Goal: Information Seeking & Learning: Understand process/instructions

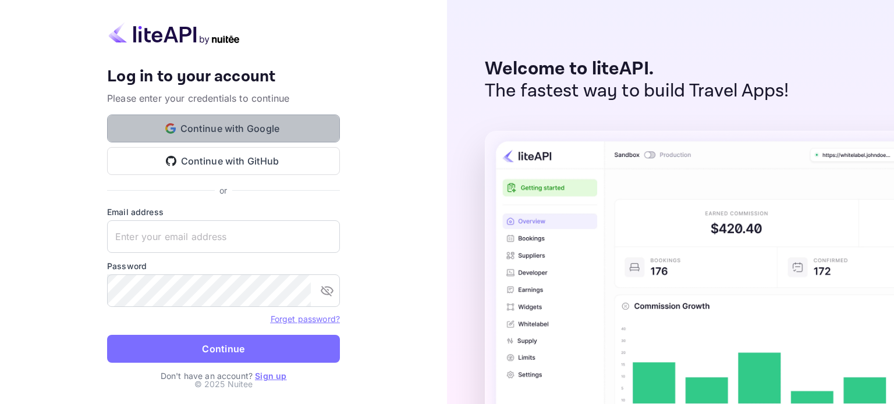
click at [199, 126] on button "Continue with Google" at bounding box center [223, 129] width 233 height 28
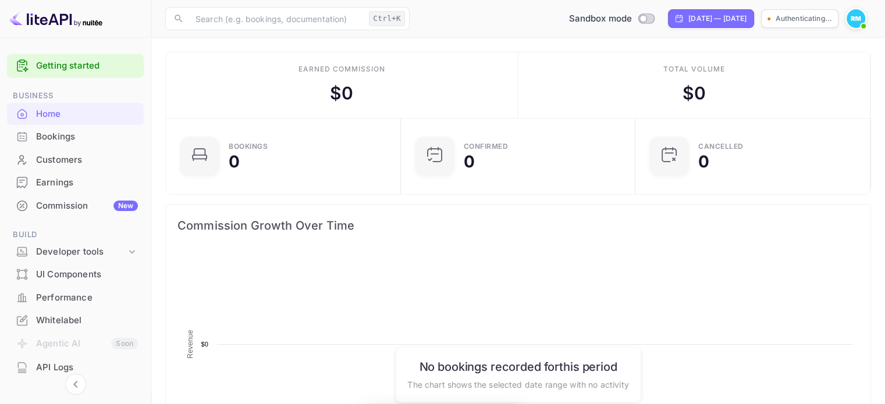
scroll to position [180, 219]
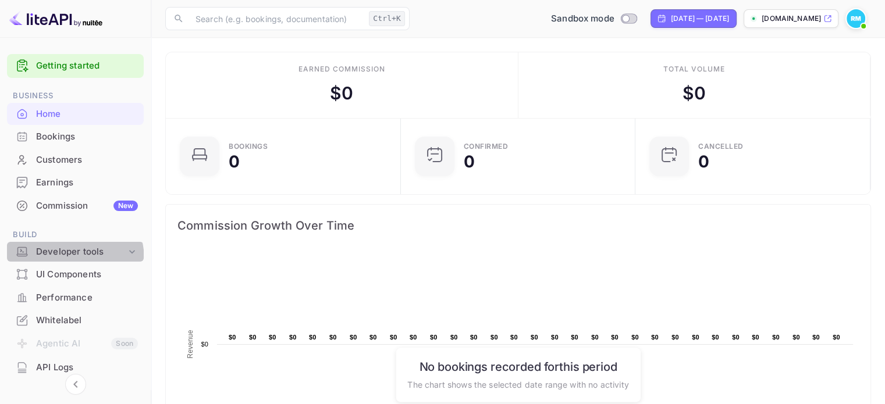
click at [71, 259] on div "Developer tools" at bounding box center [75, 252] width 137 height 20
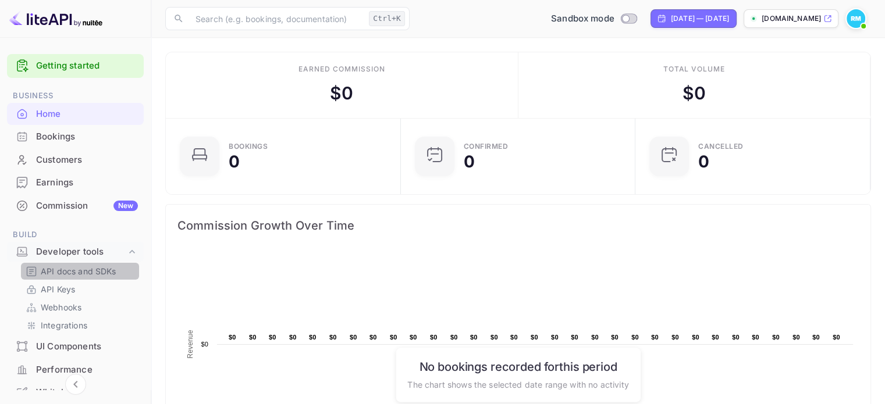
click at [83, 268] on p "API docs and SDKs" at bounding box center [79, 271] width 76 height 12
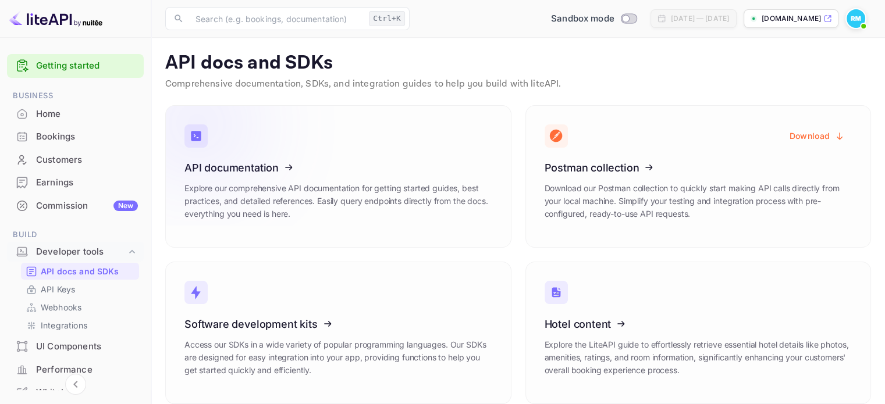
click at [256, 164] on icon at bounding box center [256, 166] width 181 height 120
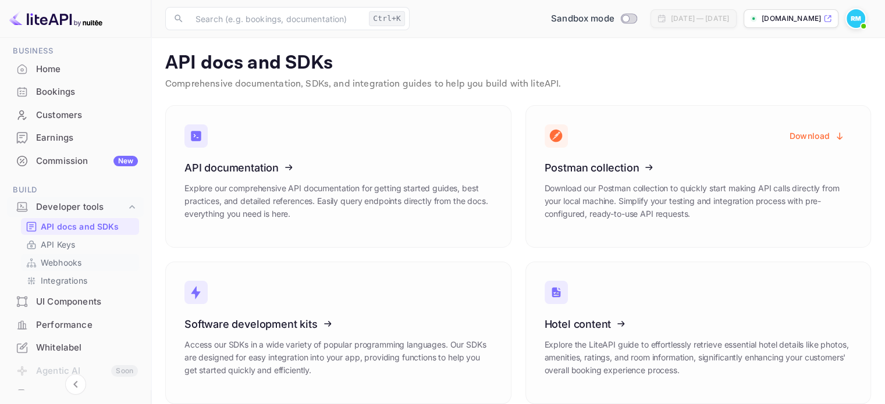
scroll to position [116, 0]
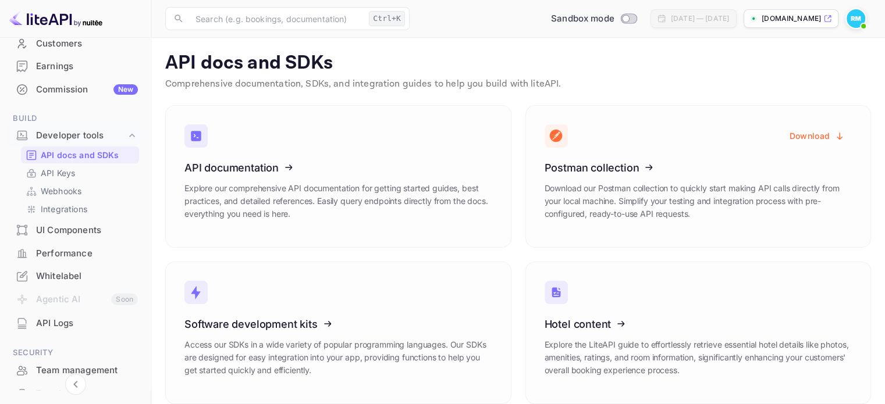
click at [63, 276] on div "Whitelabel" at bounding box center [87, 276] width 102 height 13
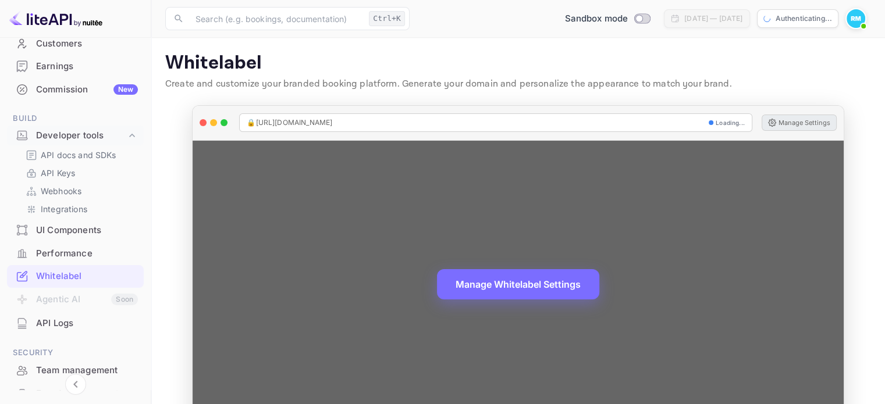
click at [800, 120] on button "Manage Settings" at bounding box center [799, 123] width 75 height 16
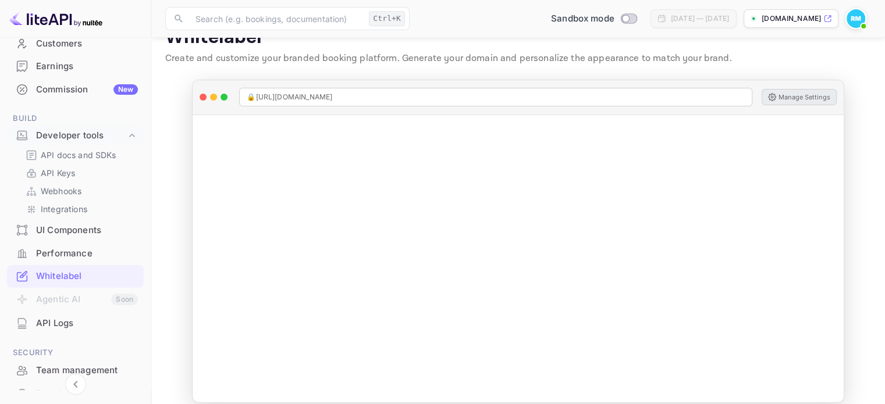
scroll to position [38, 0]
